Goal: Task Accomplishment & Management: Use online tool/utility

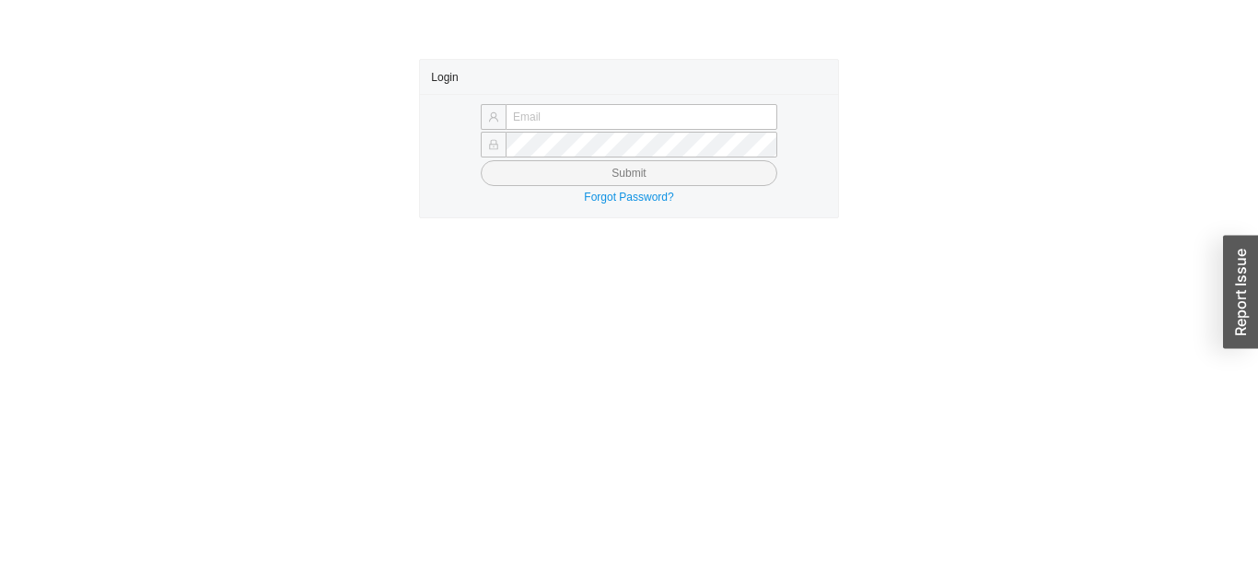
type input "[EMAIL_ADDRESS][DOMAIN_NAME]"
click at [714, 177] on button "Submit" at bounding box center [629, 173] width 297 height 26
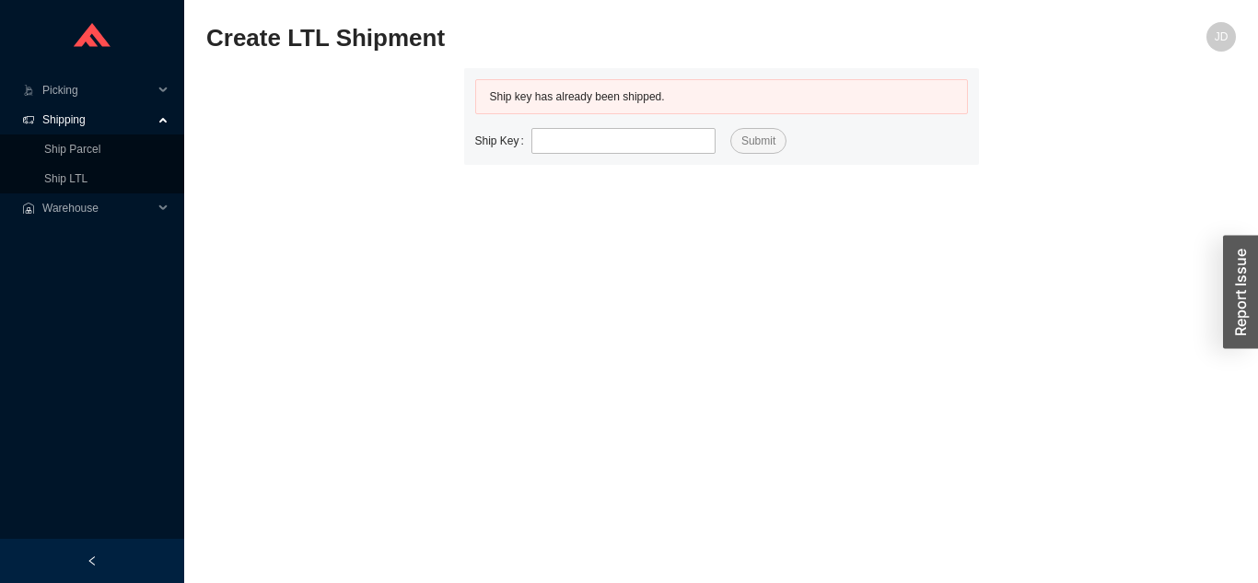
click at [87, 185] on link "Ship LTL" at bounding box center [65, 178] width 43 height 13
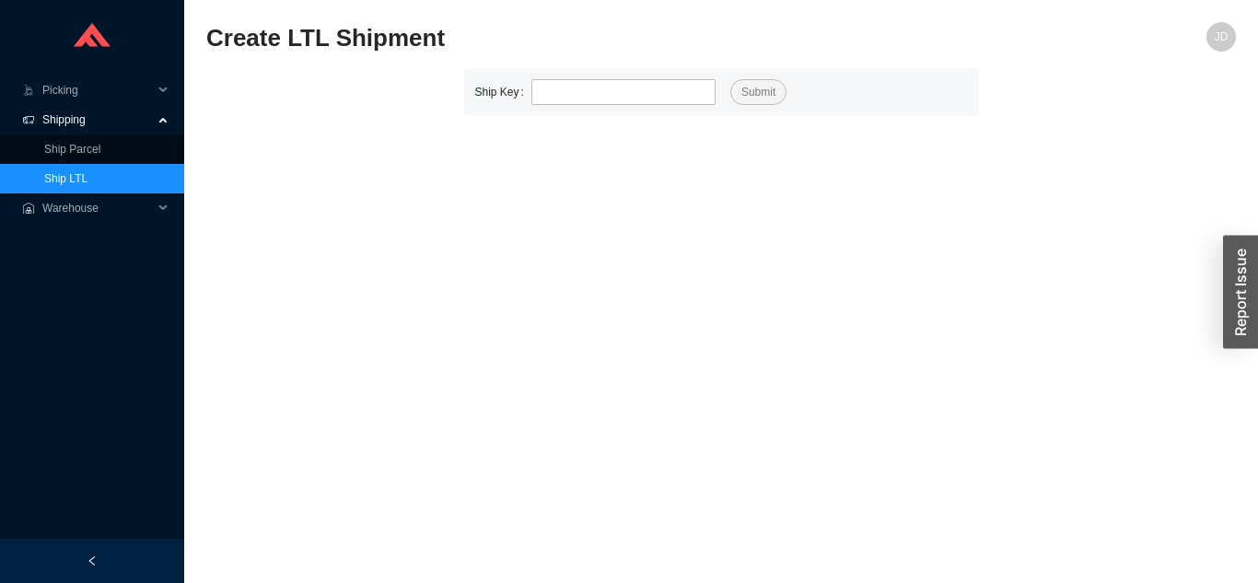
type input "528972"
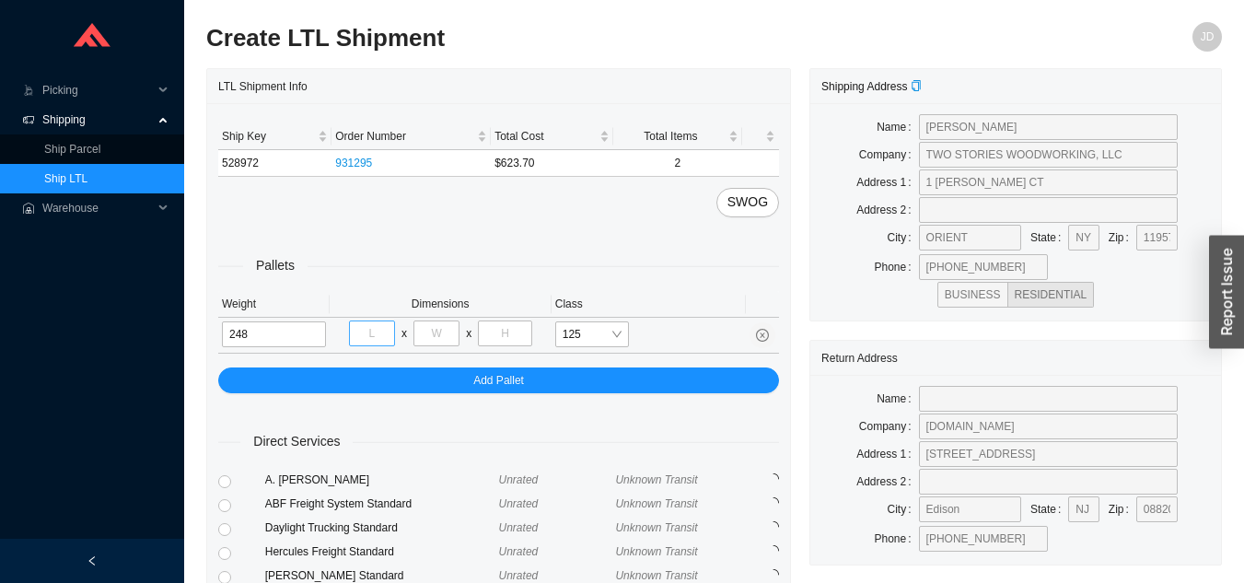
type input "248"
click at [388, 338] on input "tel" at bounding box center [372, 334] width 46 height 26
type input "40"
click at [438, 327] on input "tel" at bounding box center [437, 334] width 46 height 26
type input "48"
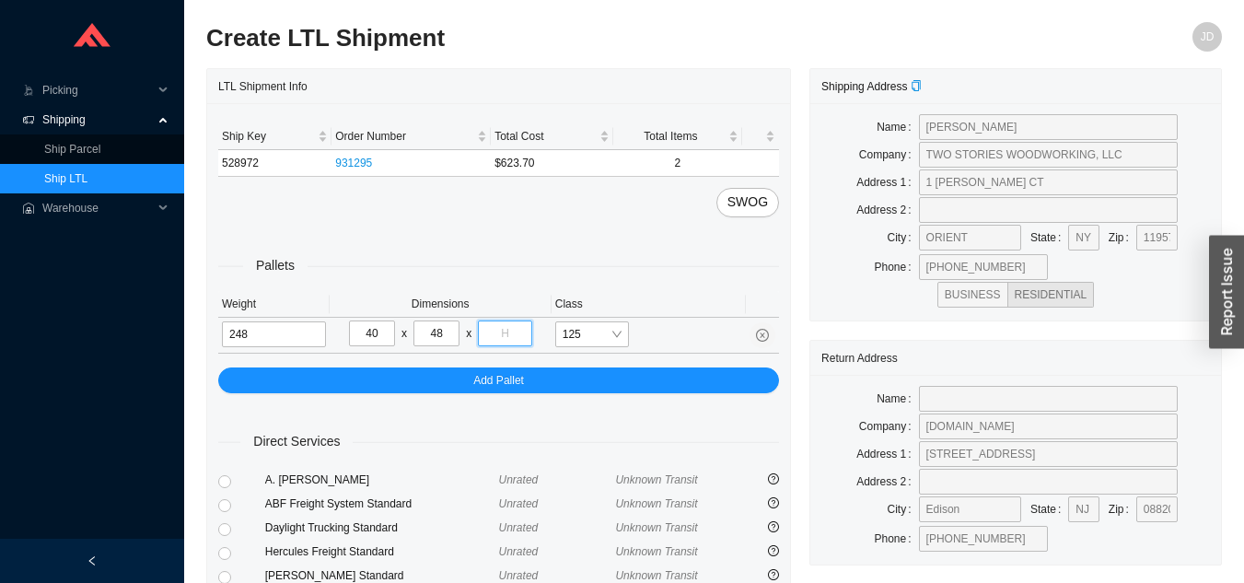
click at [523, 337] on input "tel" at bounding box center [504, 334] width 53 height 26
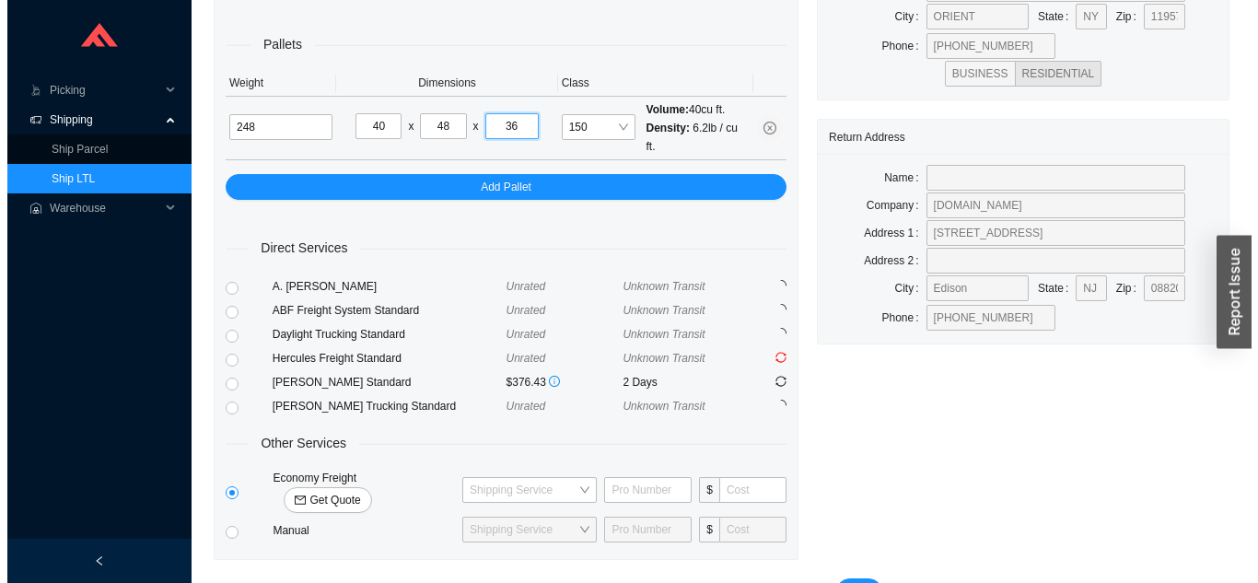
scroll to position [251, 0]
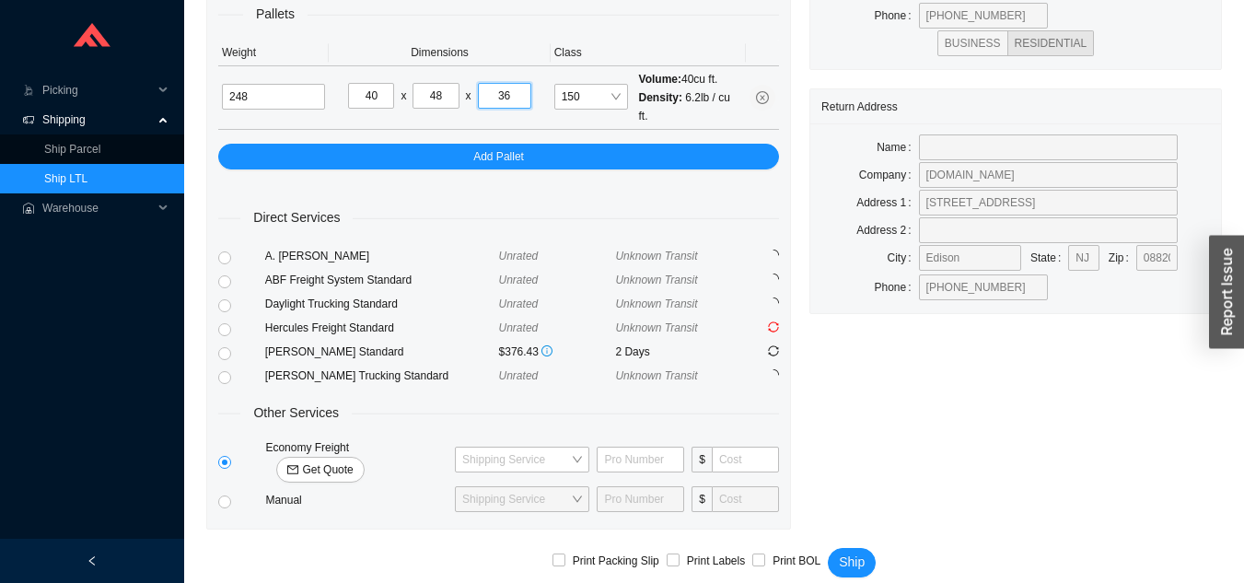
type input "36"
click at [353, 461] on span "Get Quote" at bounding box center [327, 470] width 51 height 18
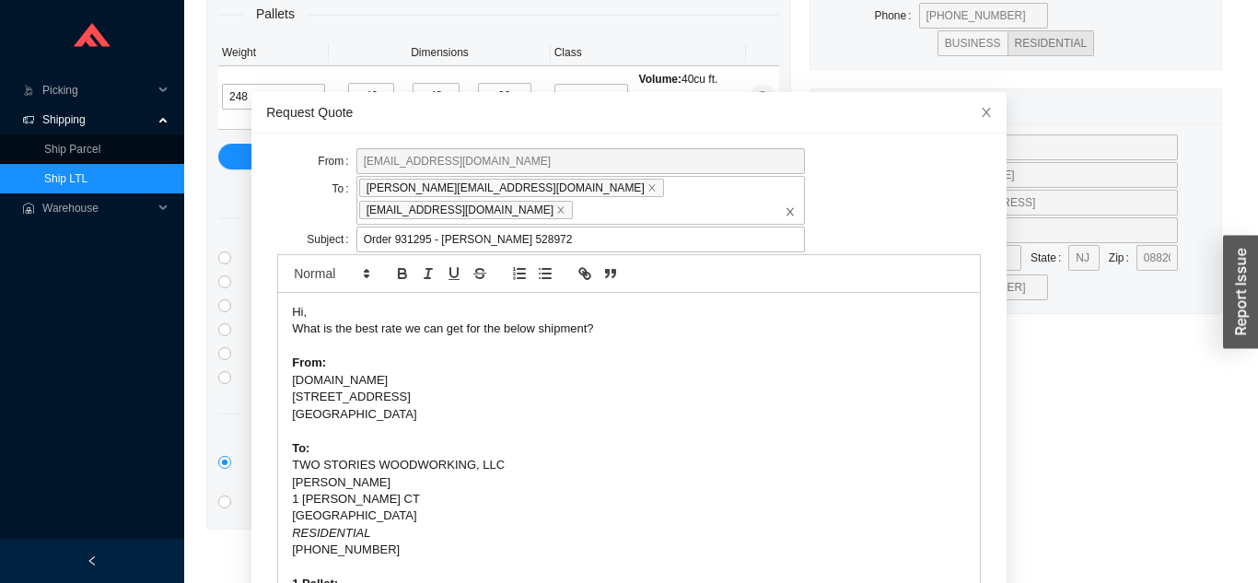
scroll to position [65, 0]
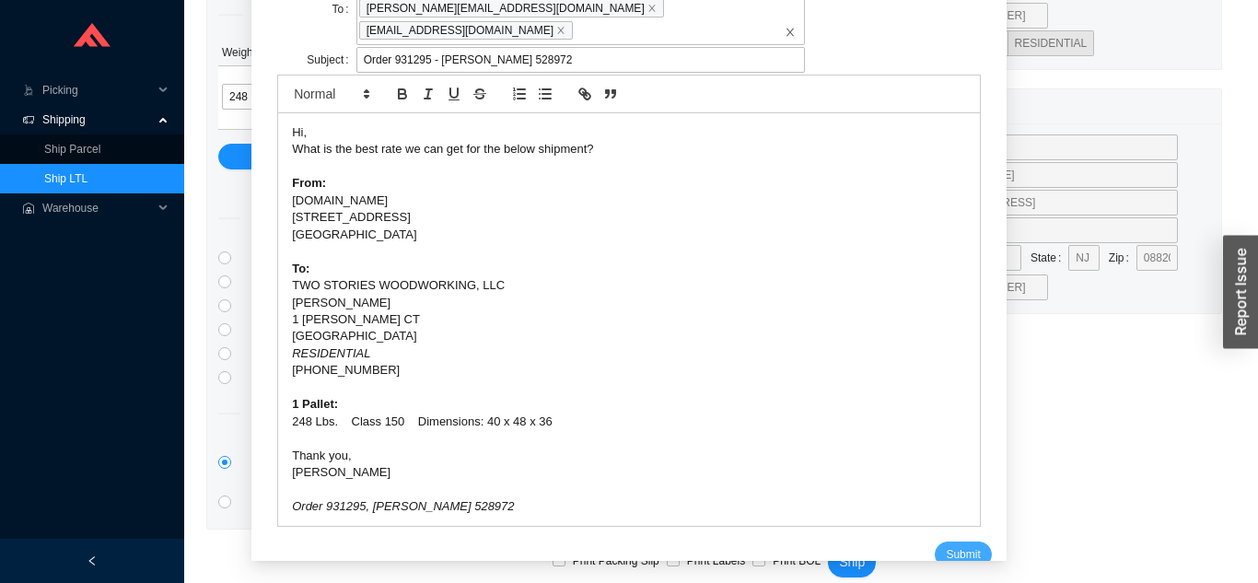
click at [950, 545] on span "Submit" at bounding box center [963, 554] width 34 height 18
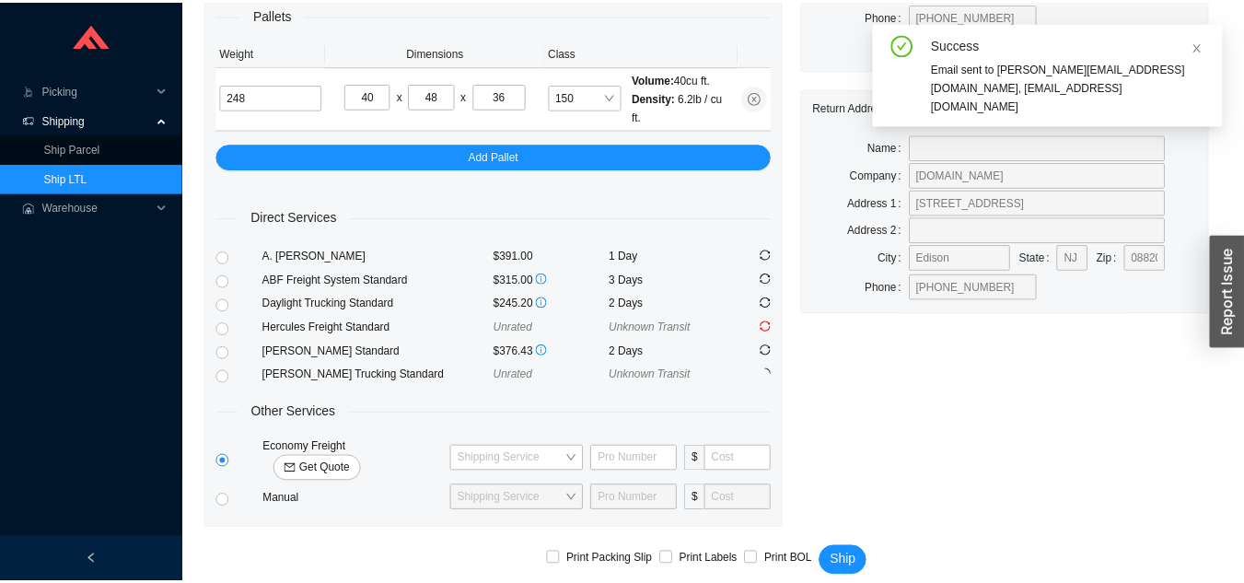
scroll to position [233, 0]
